Goal: Use online tool/utility: Utilize a website feature to perform a specific function

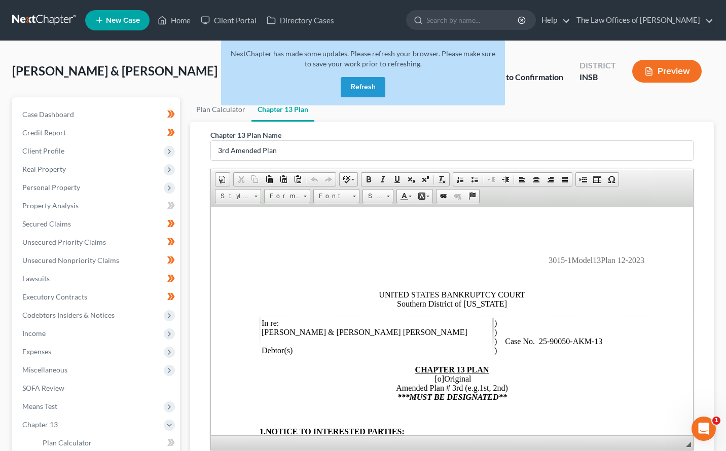
click at [31, 19] on link at bounding box center [44, 20] width 65 height 18
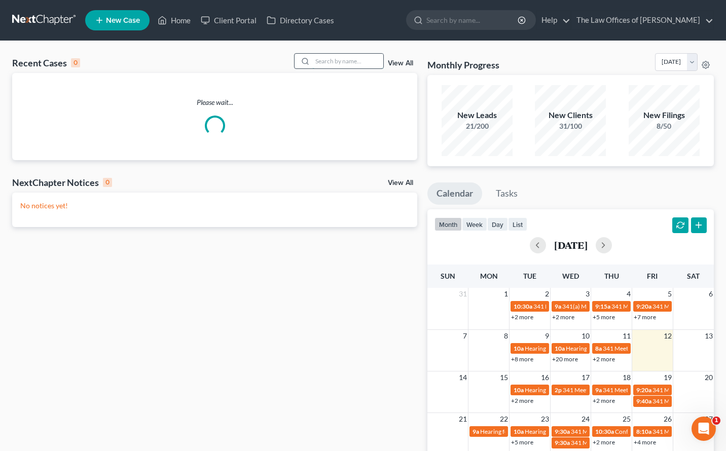
click at [338, 63] on input "search" at bounding box center [347, 61] width 71 height 15
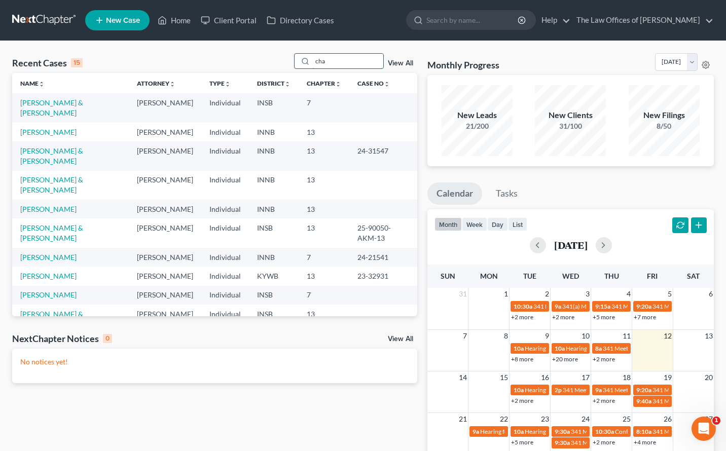
type input "chav"
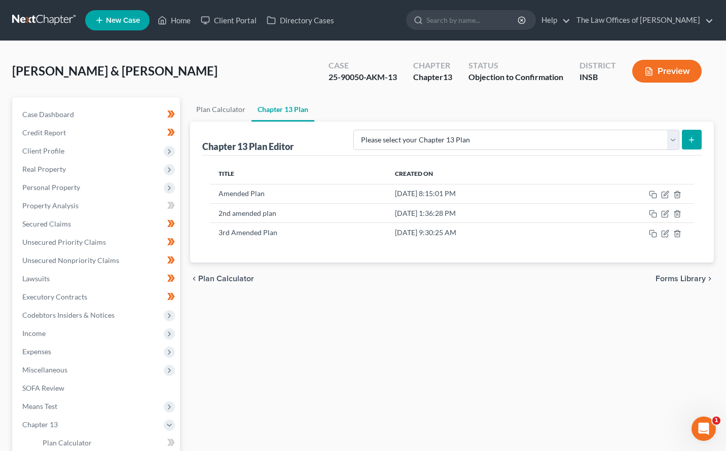
click at [47, 22] on link at bounding box center [44, 20] width 65 height 18
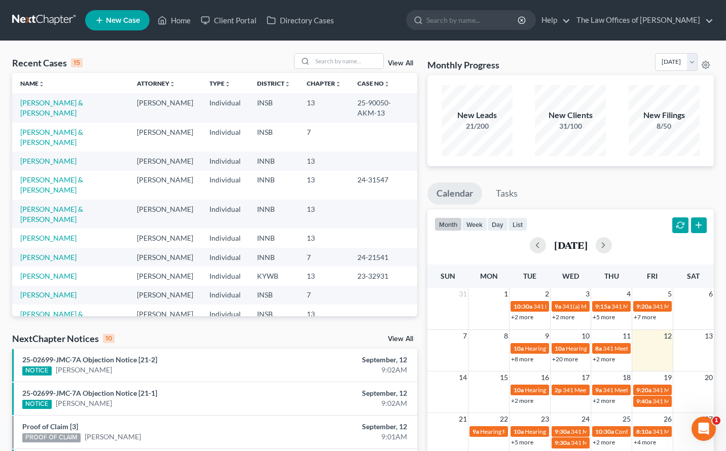
click at [396, 61] on link "View All" at bounding box center [400, 63] width 25 height 7
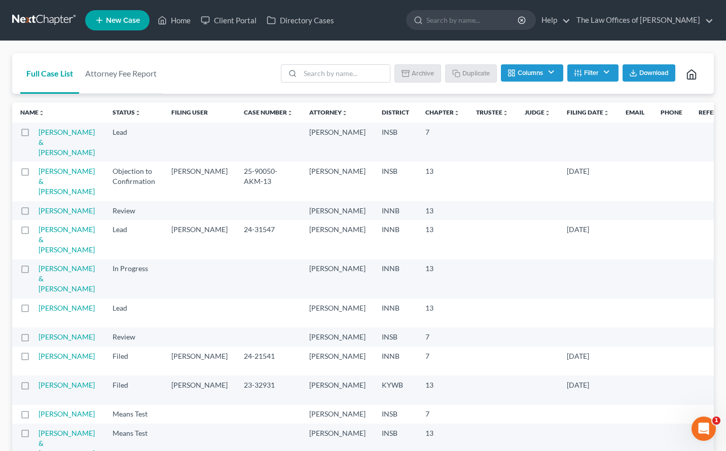
click at [592, 74] on button "Filter" at bounding box center [592, 72] width 51 height 17
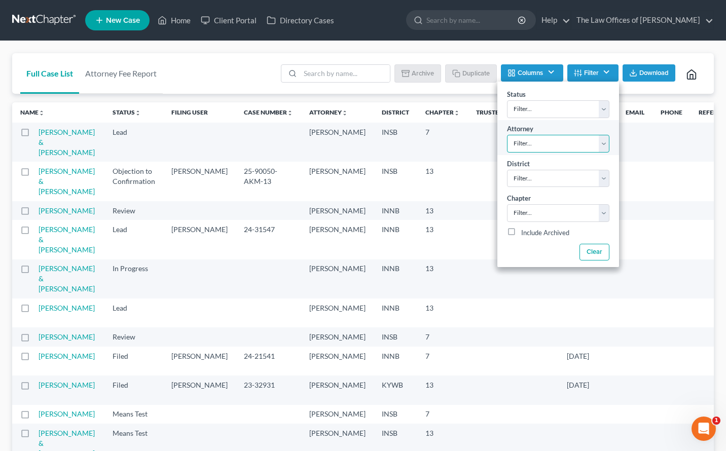
click at [542, 140] on select "Filter... Dax Miller Viktorija Fuhrman" at bounding box center [558, 144] width 102 height 18
select select "1"
click at [507, 135] on select "Filter... Dax Miller Viktorija Fuhrman" at bounding box center [558, 144] width 102 height 18
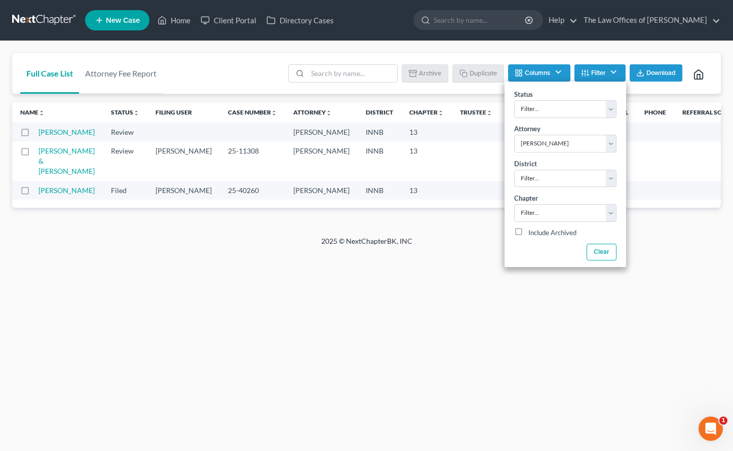
click at [42, 17] on link at bounding box center [44, 20] width 65 height 18
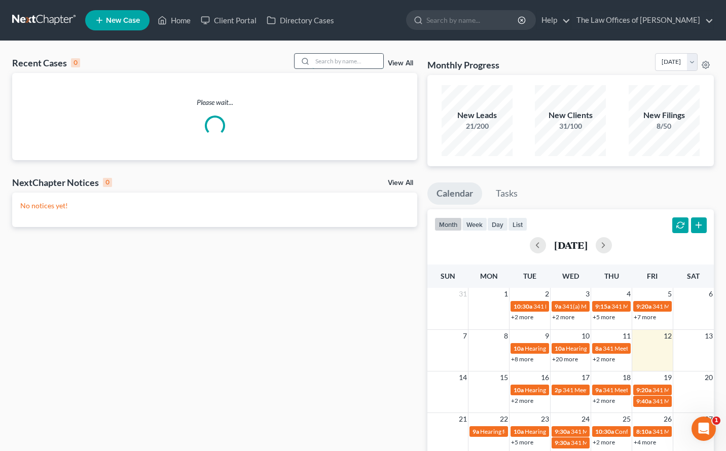
click at [336, 56] on input "search" at bounding box center [347, 61] width 71 height 15
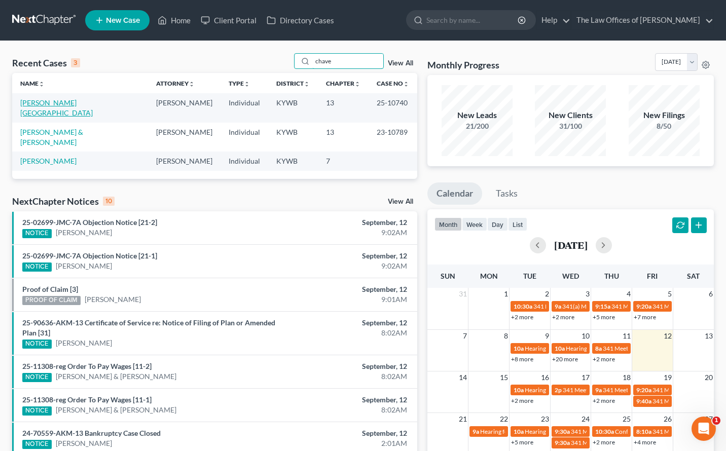
type input "chave"
click at [54, 100] on link "Chavez, Brittany" at bounding box center [56, 107] width 72 height 19
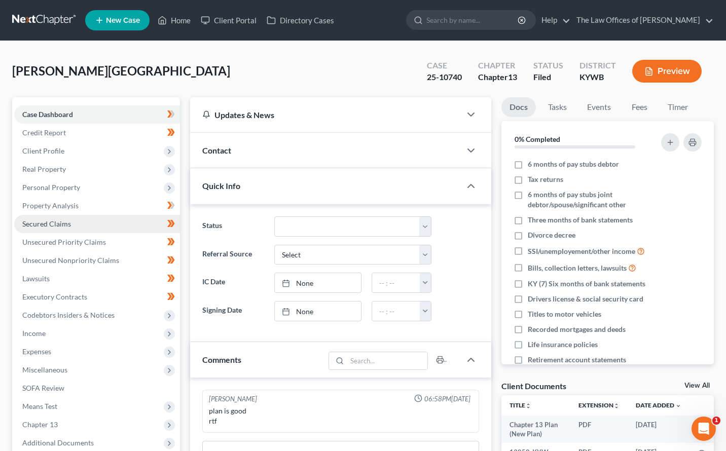
click at [57, 230] on link "Secured Claims" at bounding box center [97, 224] width 166 height 18
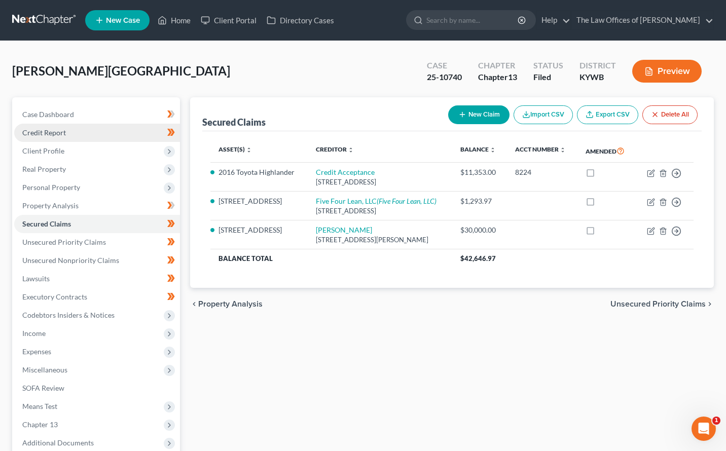
click at [39, 137] on link "Credit Report" at bounding box center [97, 133] width 166 height 18
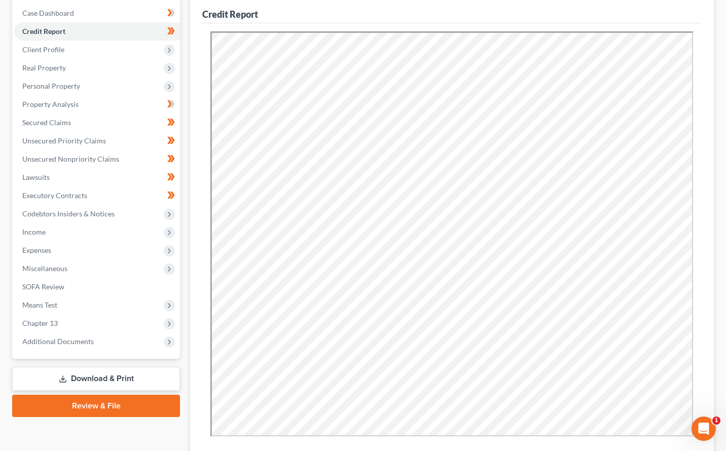
scroll to position [135, 0]
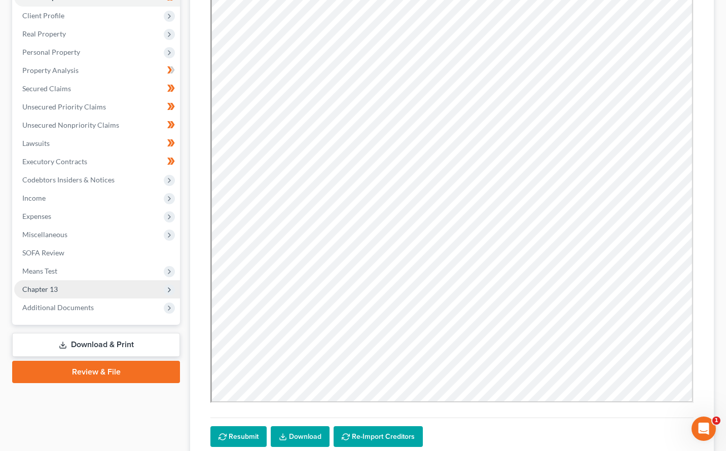
click at [40, 289] on span "Chapter 13" at bounding box center [39, 289] width 35 height 9
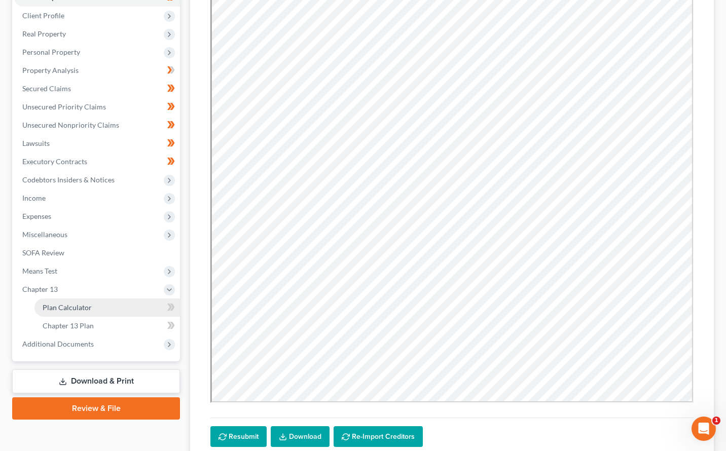
click at [55, 306] on span "Plan Calculator" at bounding box center [67, 307] width 49 height 9
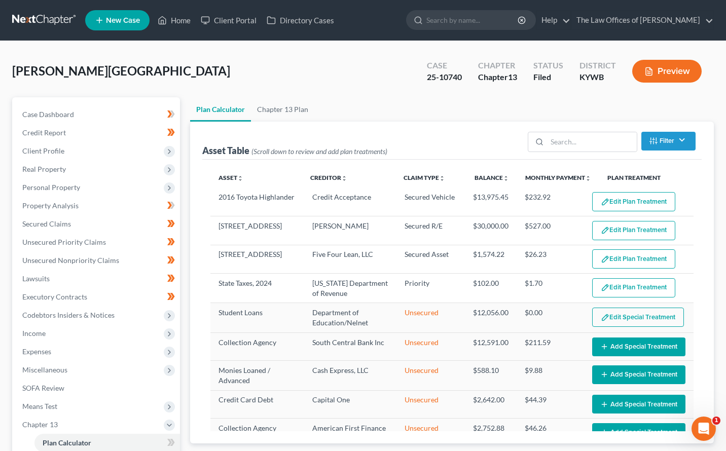
select select "59"
